Goal: Find specific page/section: Find specific page/section

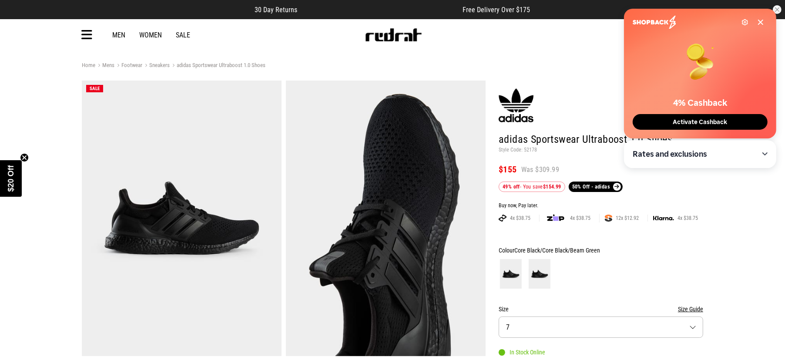
click at [539, 161] on header "SHARE adidas Sportswear Ultraboost 1.0 Shoes Style Code: 52178 $155 Was $309.99…" at bounding box center [601, 137] width 204 height 109
drag, startPoint x: 543, startPoint y: 148, endPoint x: 527, endPoint y: 147, distance: 16.2
click at [525, 147] on p "Style Code: 52178" at bounding box center [601, 150] width 204 height 7
drag, startPoint x: 527, startPoint y: 147, endPoint x: 540, endPoint y: 143, distance: 12.7
click at [515, 132] on header "SHARE adidas Sportswear Ultraboost 1.0 Shoes Style Code: 52178 $155 Was $309.99…" at bounding box center [601, 137] width 204 height 109
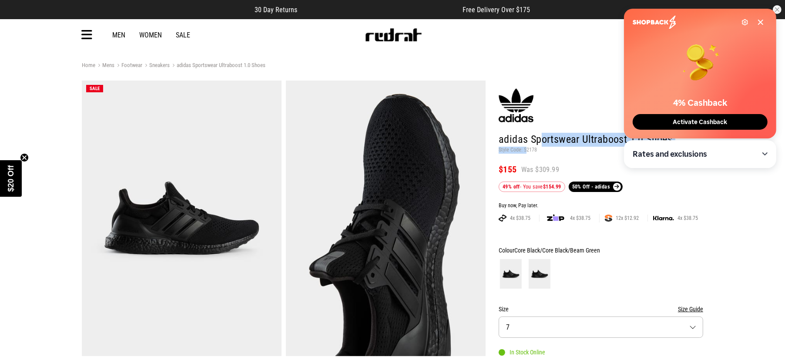
drag, startPoint x: 520, startPoint y: 148, endPoint x: 537, endPoint y: 149, distance: 17.5
click at [529, 149] on header "SHARE adidas Sportswear Ultraboost 1.0 Shoes Style Code: 52178 $155 Was $309.99…" at bounding box center [601, 137] width 204 height 109
click at [537, 149] on p "Style Code: 52178" at bounding box center [601, 150] width 204 height 7
drag, startPoint x: 539, startPoint y: 150, endPoint x: 524, endPoint y: 150, distance: 14.8
click at [524, 150] on p "Style Code: 52178" at bounding box center [601, 150] width 204 height 7
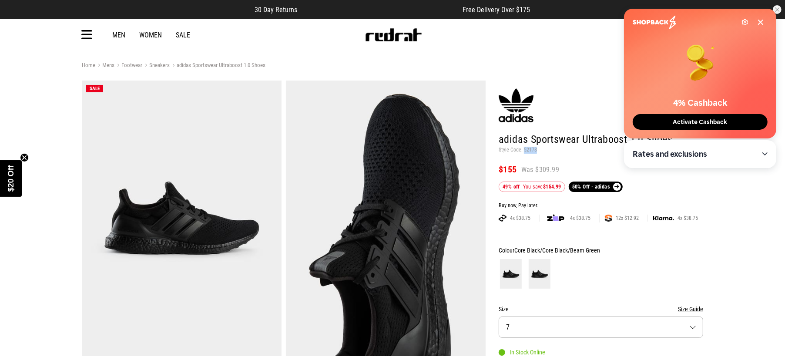
copy p "52178"
drag, startPoint x: 385, startPoint y: 38, endPoint x: 377, endPoint y: 45, distance: 10.5
click at [386, 40] on img at bounding box center [393, 34] width 57 height 13
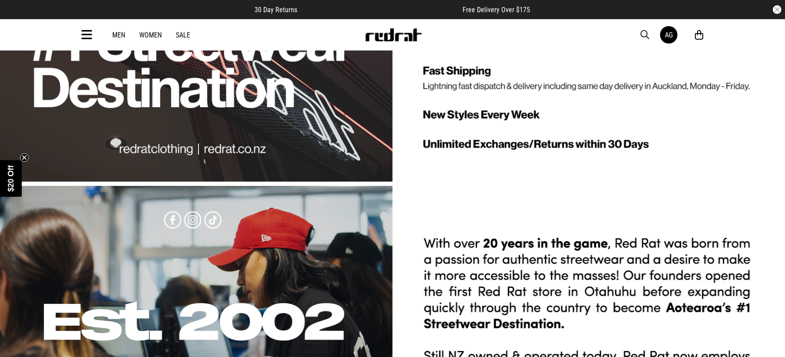
scroll to position [2733, 0]
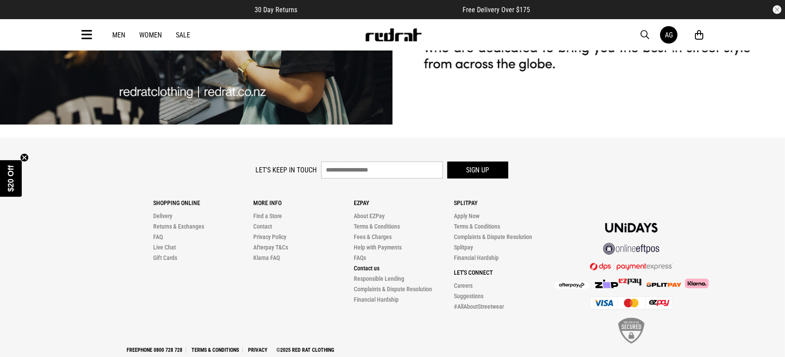
click at [372, 265] on link "Contact us" at bounding box center [367, 268] width 26 height 7
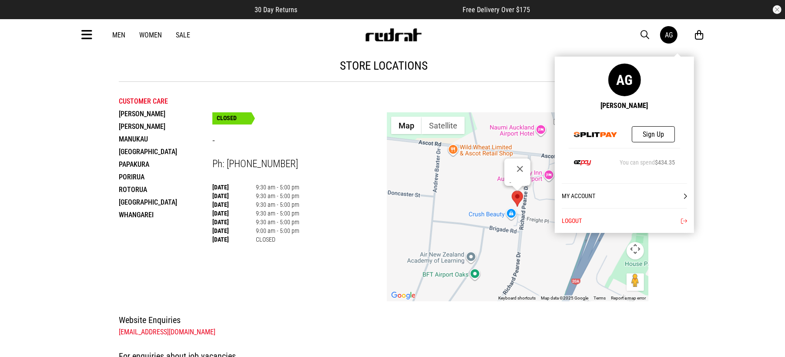
click at [669, 37] on div "AG" at bounding box center [669, 35] width 8 height 8
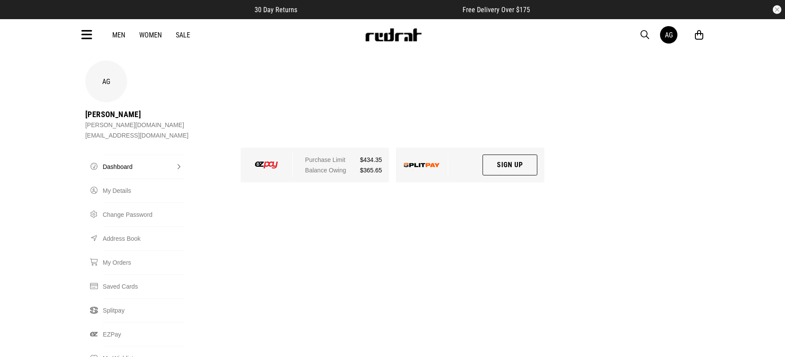
drag, startPoint x: 531, startPoint y: 1, endPoint x: 376, endPoint y: 127, distance: 199.8
click at [297, 159] on div "AG Aimee Green aimee.green@fisherpaykel.com Dashboard Dashboard My Details Chan…" at bounding box center [392, 254] width 621 height 388
click at [103, 80] on div "AG" at bounding box center [106, 81] width 42 height 42
click at [83, 35] on icon at bounding box center [86, 35] width 11 height 14
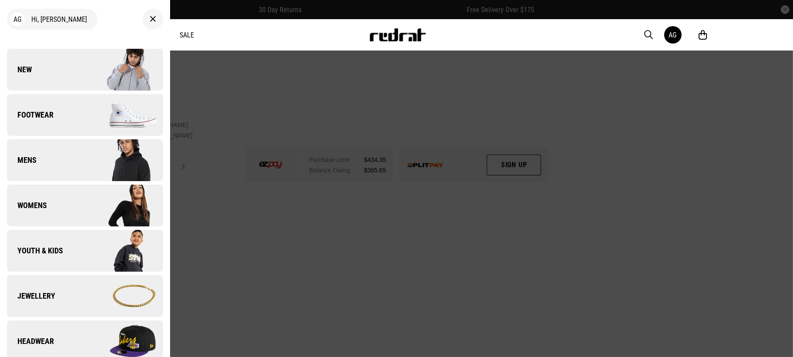
click at [396, 40] on img at bounding box center [397, 34] width 57 height 13
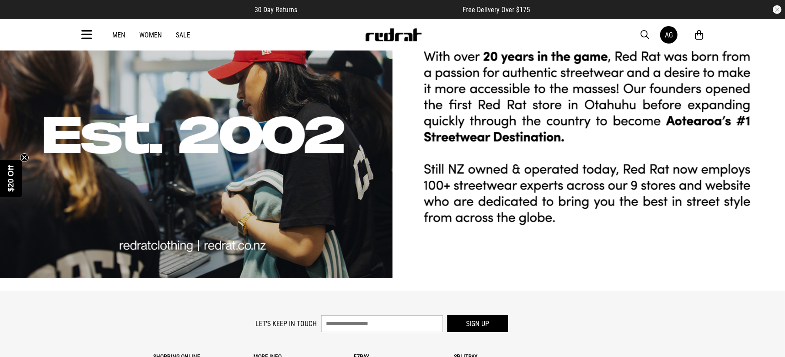
scroll to position [2733, 0]
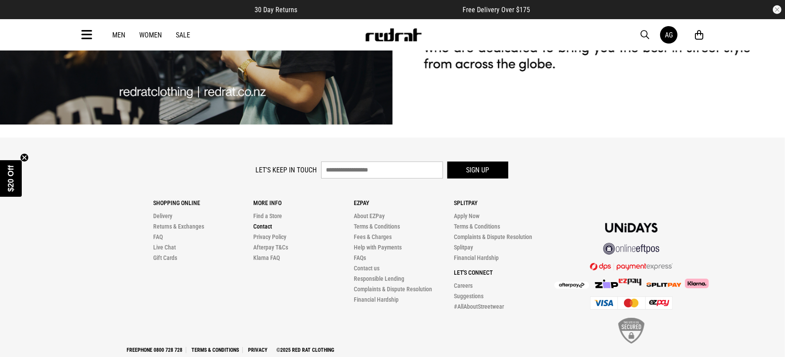
click at [265, 223] on link "Contact" at bounding box center [262, 226] width 19 height 7
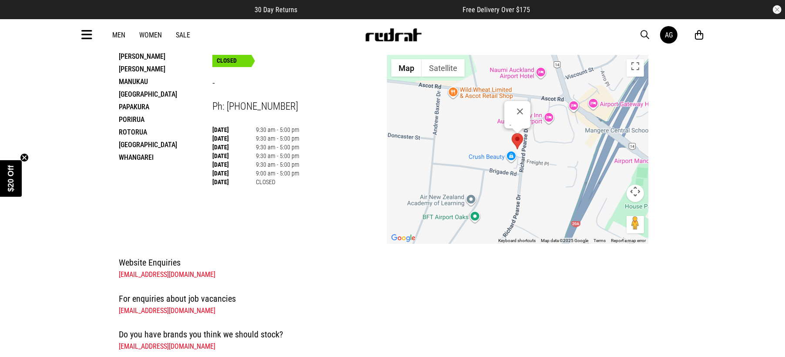
scroll to position [54, 0]
